Goal: Navigation & Orientation: Understand site structure

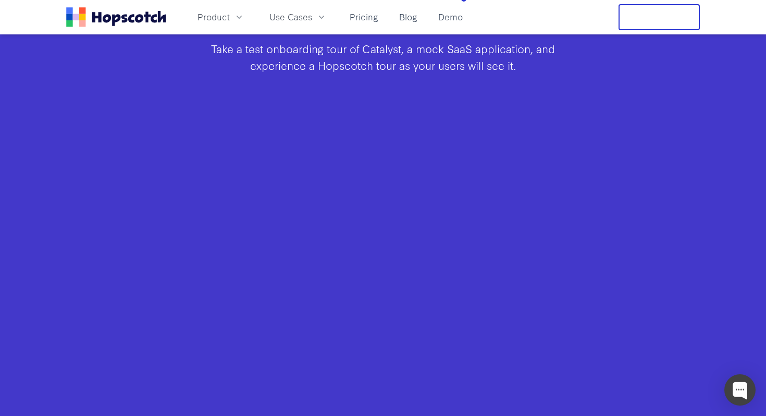
scroll to position [683, 0]
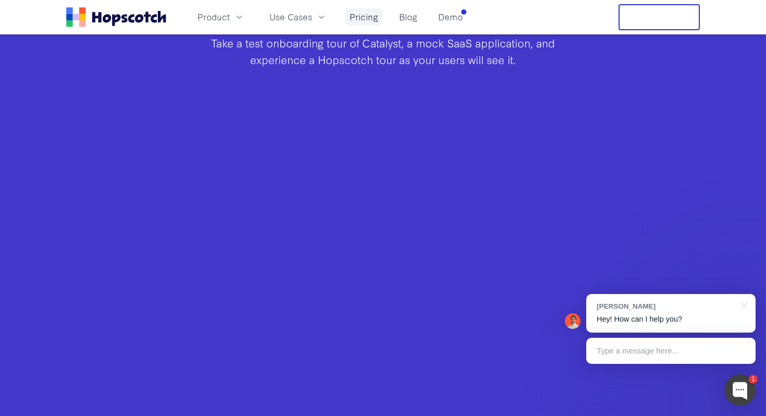
click at [367, 19] on link "Pricing" at bounding box center [363, 16] width 37 height 17
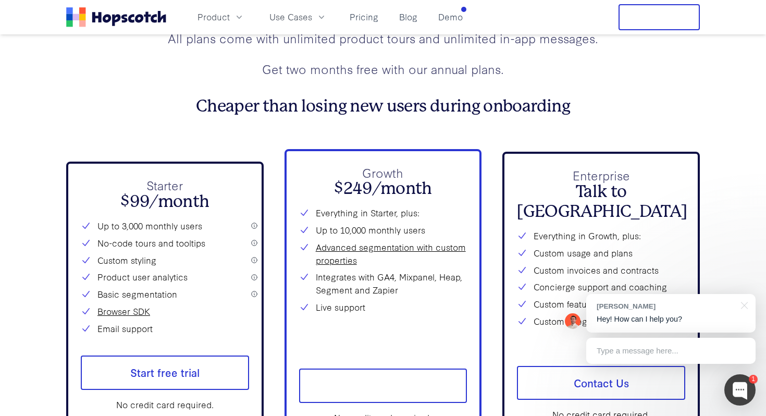
scroll to position [3732, 0]
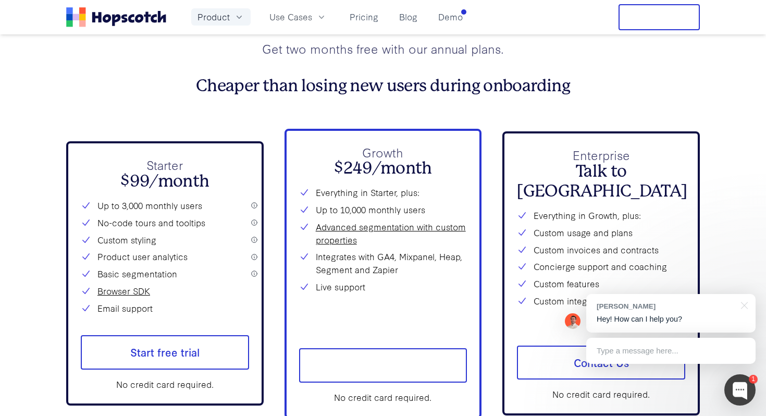
click at [241, 16] on icon "button" at bounding box center [239, 17] width 10 height 10
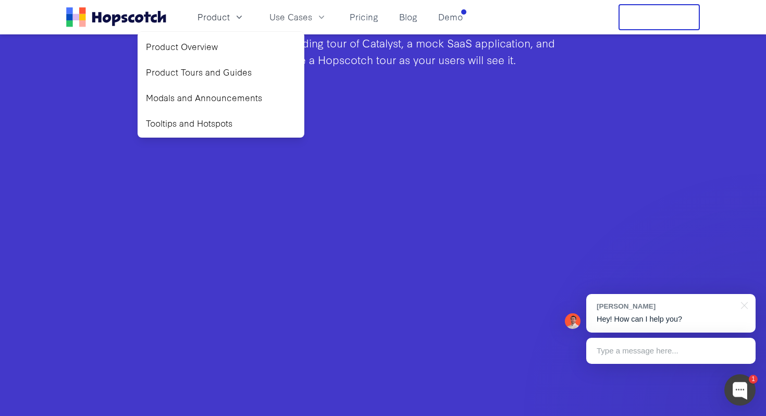
scroll to position [683, 0]
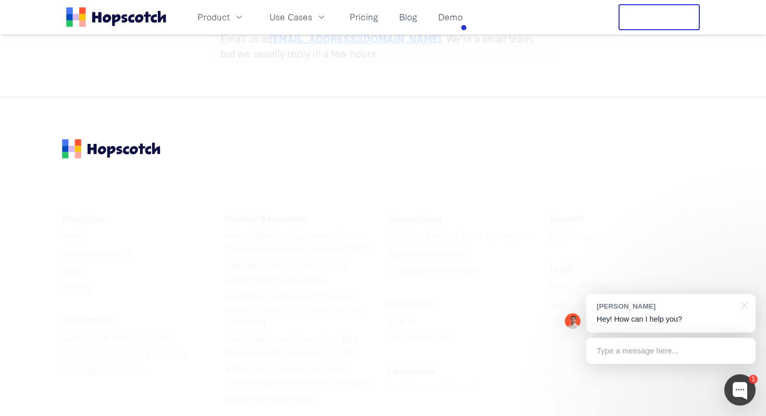
scroll to position [5296, 0]
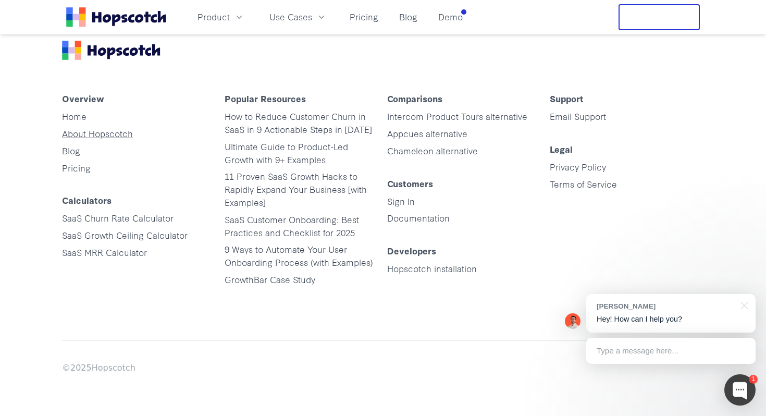
click at [120, 133] on link "About Hopscotch" at bounding box center [97, 133] width 71 height 12
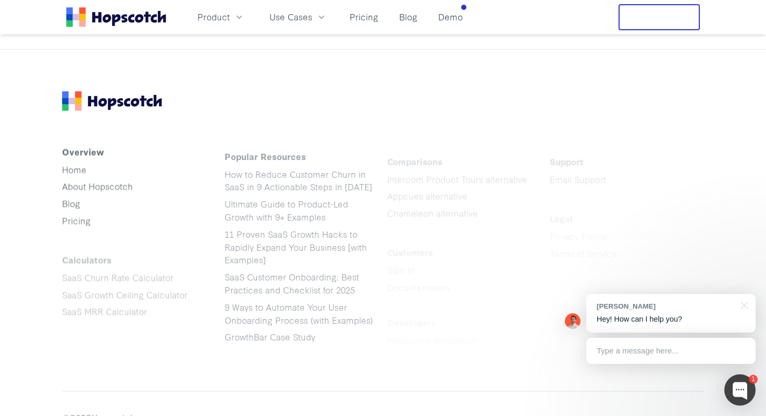
scroll to position [1267, 0]
